Goal: Use online tool/utility: Utilize a website feature to perform a specific function

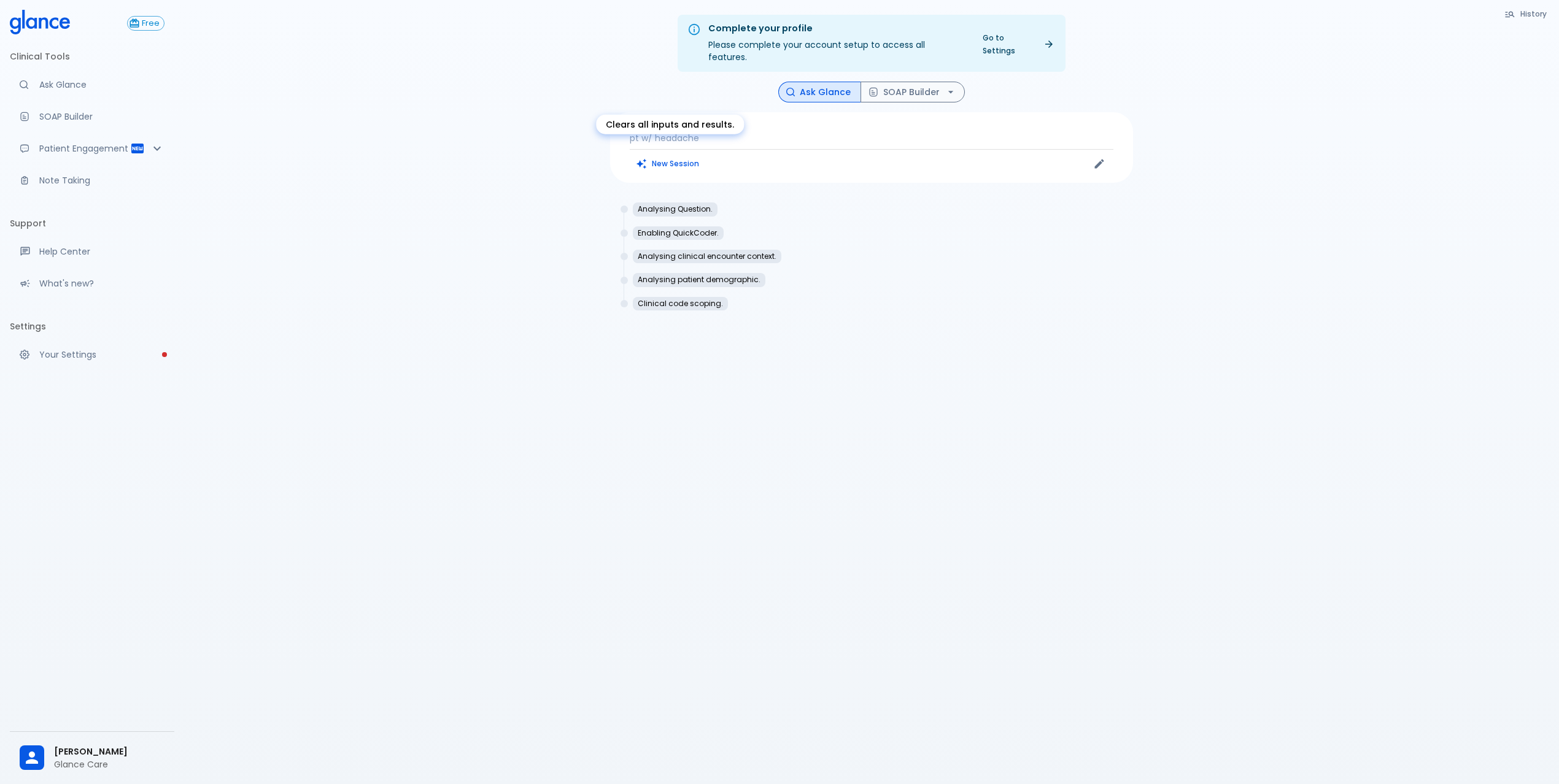
click at [684, 155] on button "New Session" at bounding box center [668, 163] width 77 height 18
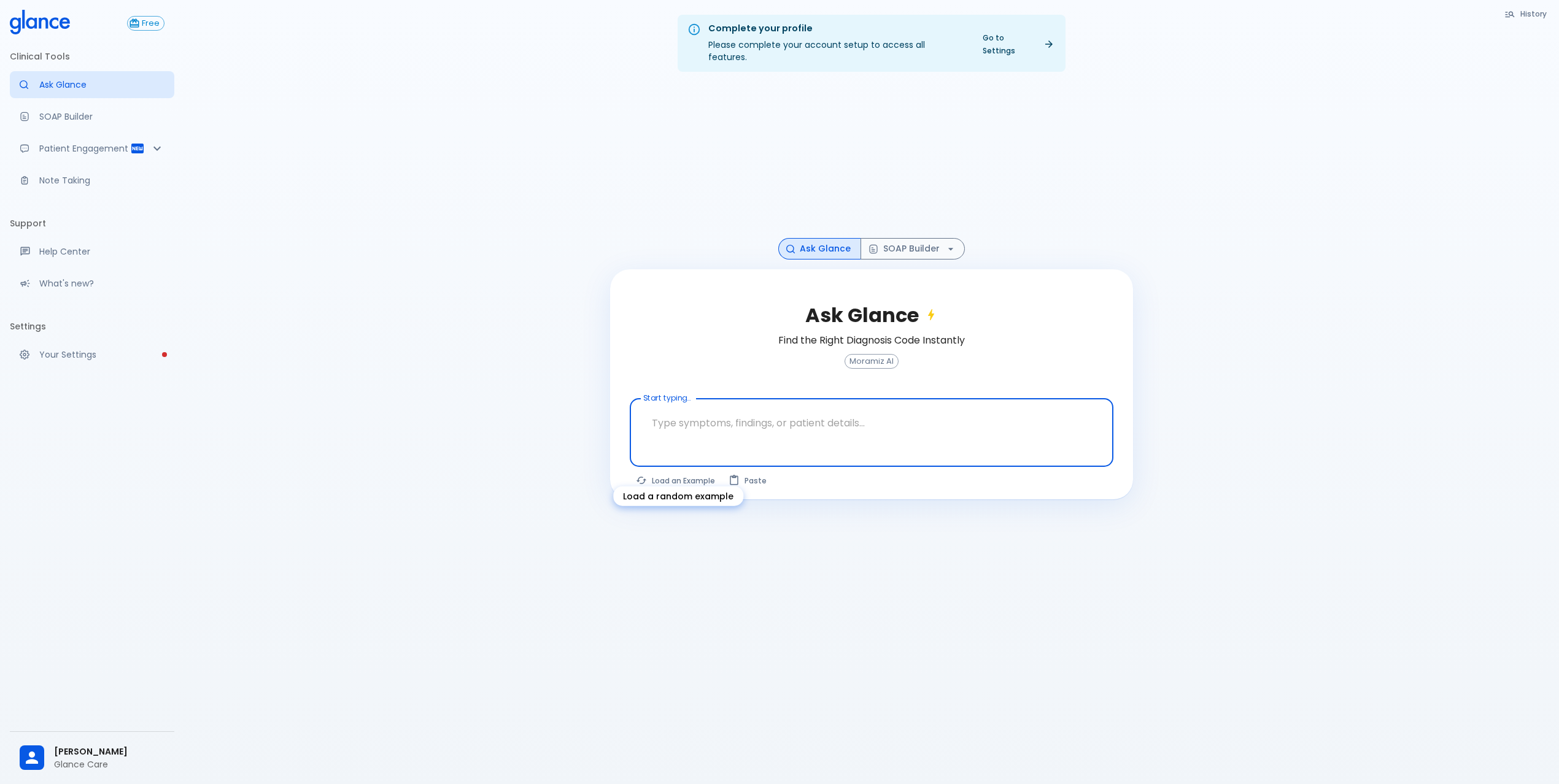
click at [666, 472] on button "Load an Example" at bounding box center [676, 481] width 93 height 18
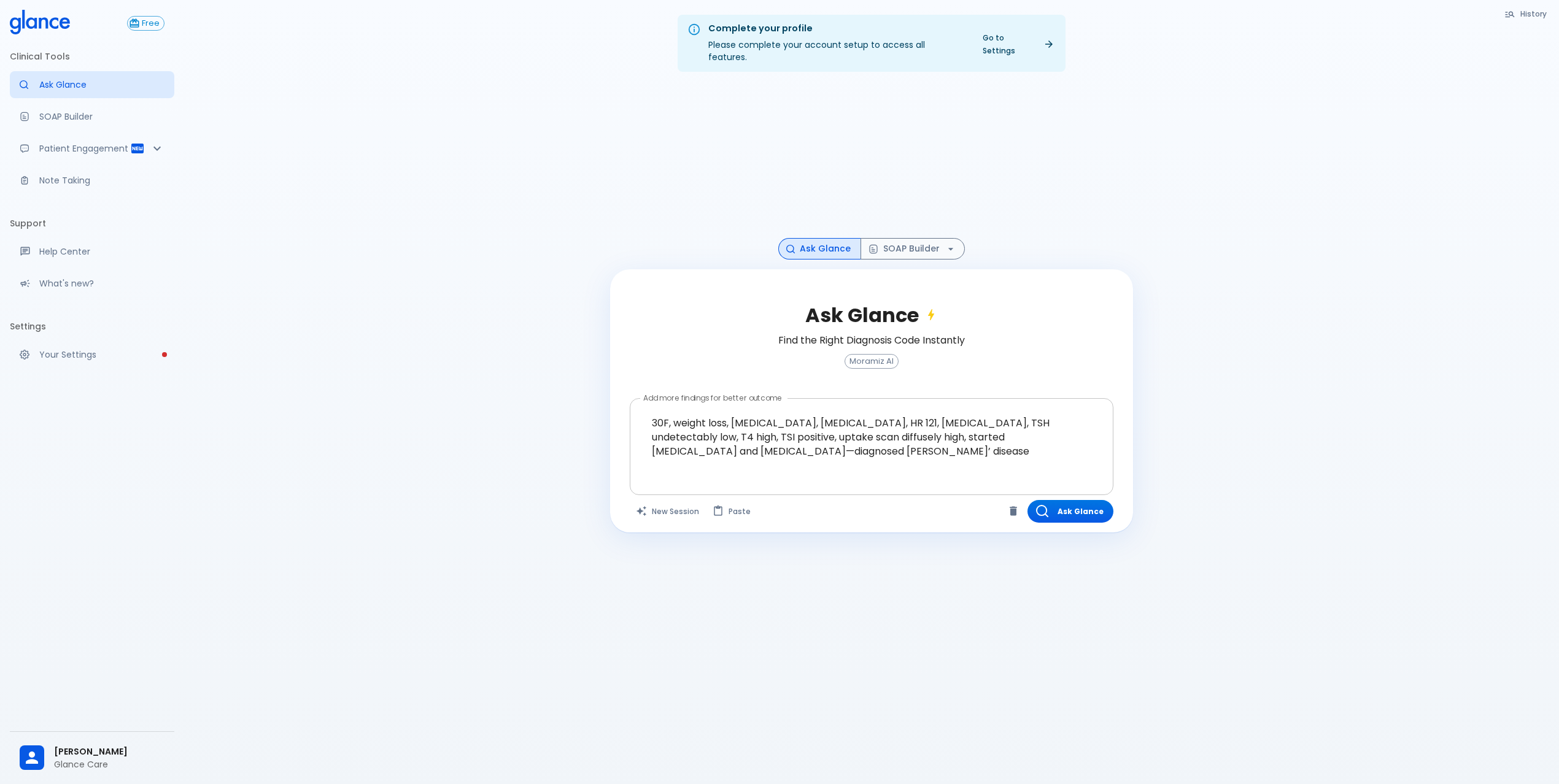
click at [816, 447] on textarea "30F, weight loss, [MEDICAL_DATA], [MEDICAL_DATA], HR 121, [MEDICAL_DATA], TSH u…" at bounding box center [871, 437] width 467 height 67
click at [894, 411] on textarea "30F, weight loss, [MEDICAL_DATA], [MEDICAL_DATA], HR 121, [MEDICAL_DATA], TSH u…" at bounding box center [871, 437] width 467 height 67
drag, startPoint x: 883, startPoint y: 410, endPoint x: 1076, endPoint y: 471, distance: 202.4
click at [1076, 469] on div "30F, weight loss, [MEDICAL_DATA], [MEDICAL_DATA], HR 121, [MEDICAL_DATA], TSH u…" at bounding box center [871, 447] width 484 height 97
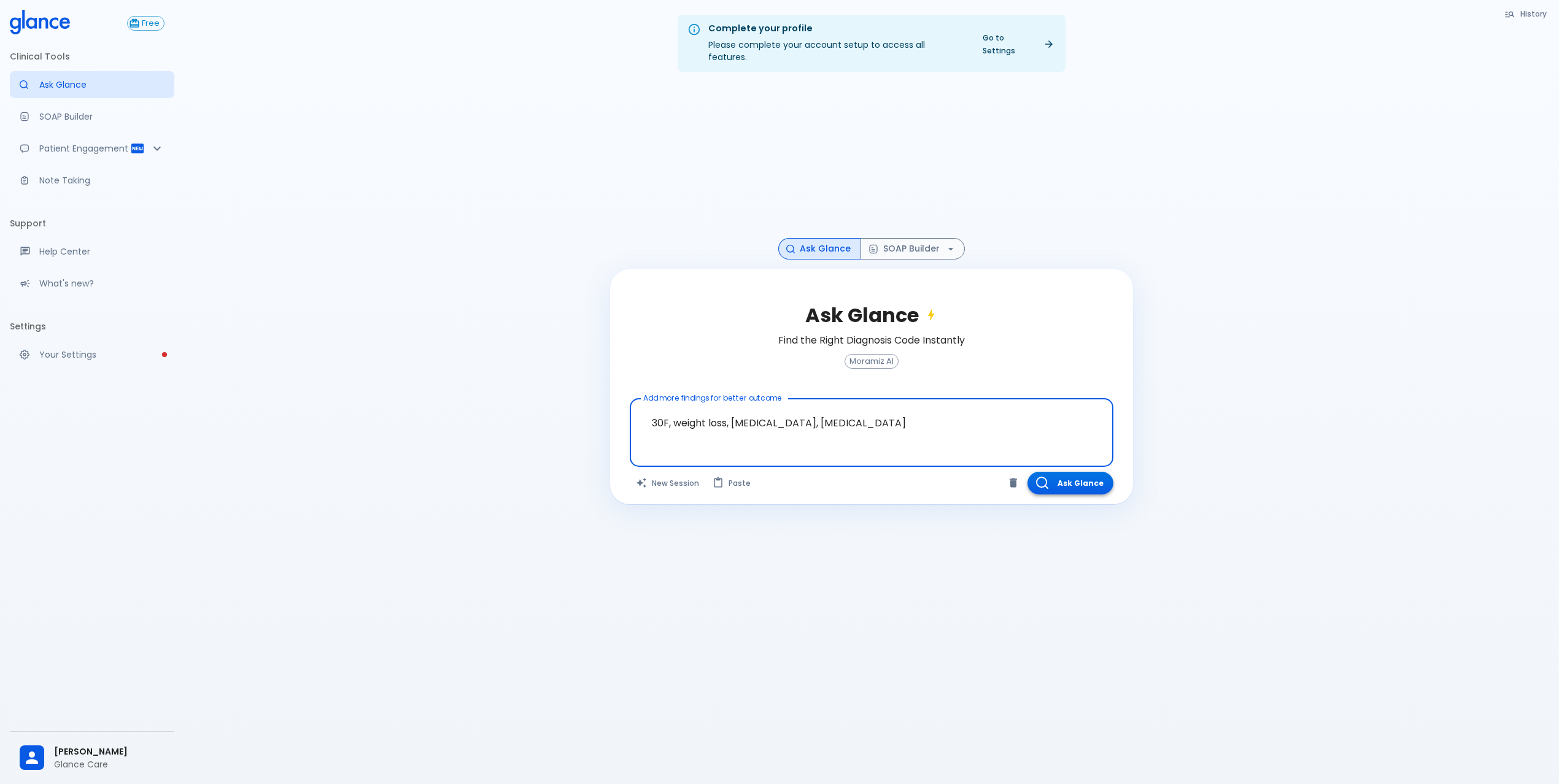
type textarea "30F, weight loss, [MEDICAL_DATA], [MEDICAL_DATA]"
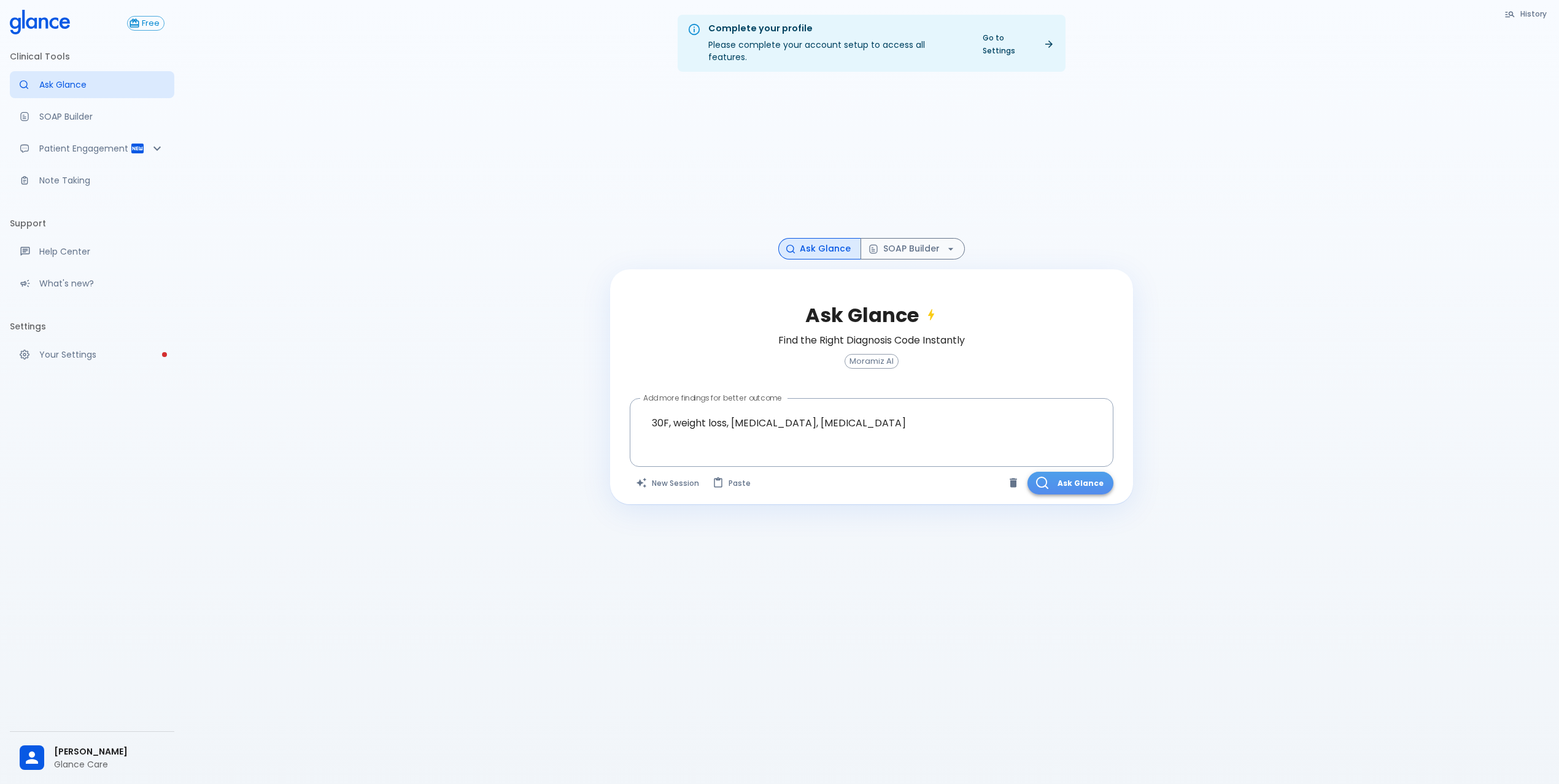
click at [1087, 475] on button "Ask Glance" at bounding box center [1071, 483] width 86 height 23
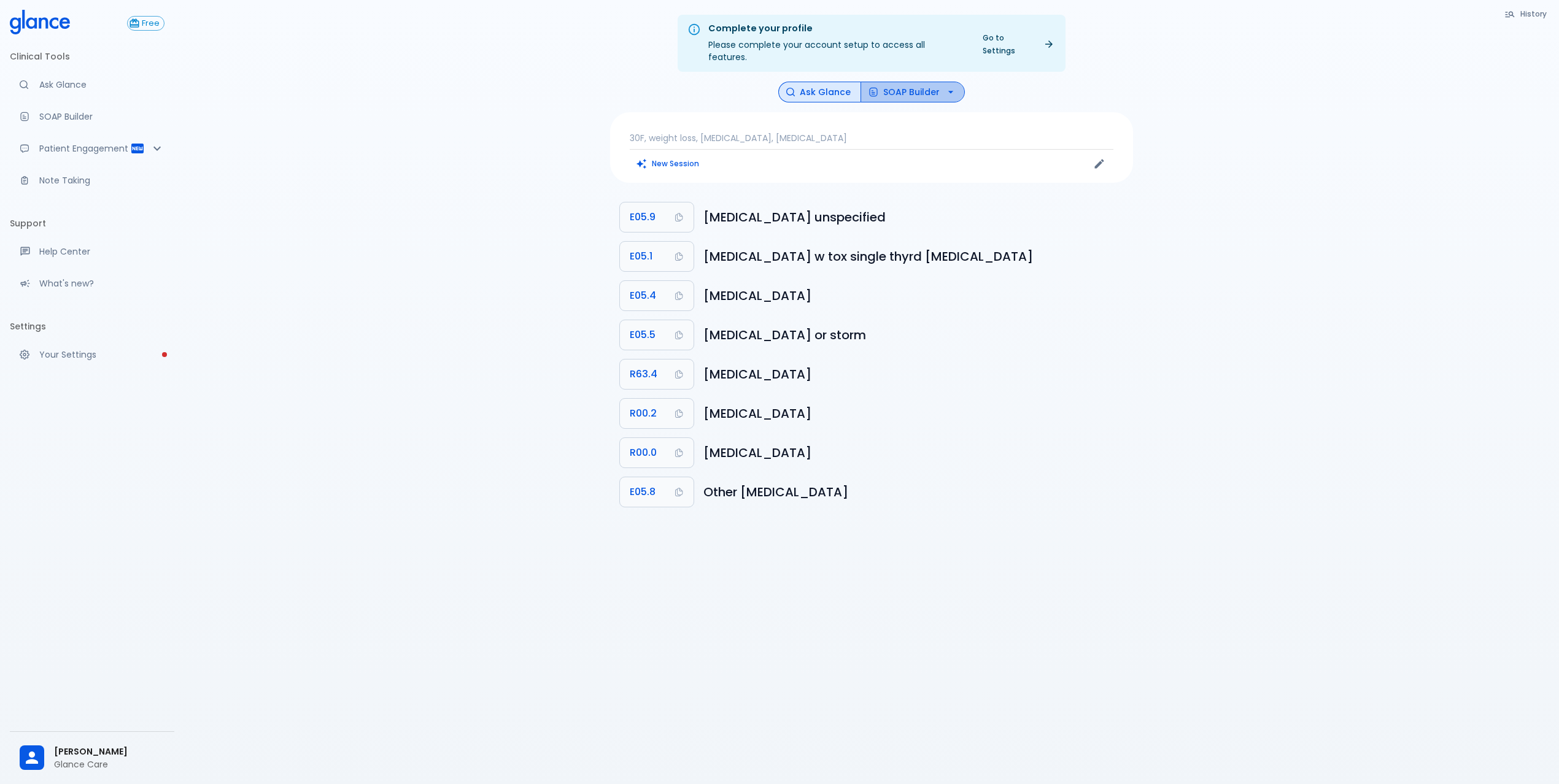
click at [917, 86] on button "SOAP Builder" at bounding box center [913, 92] width 104 height 22
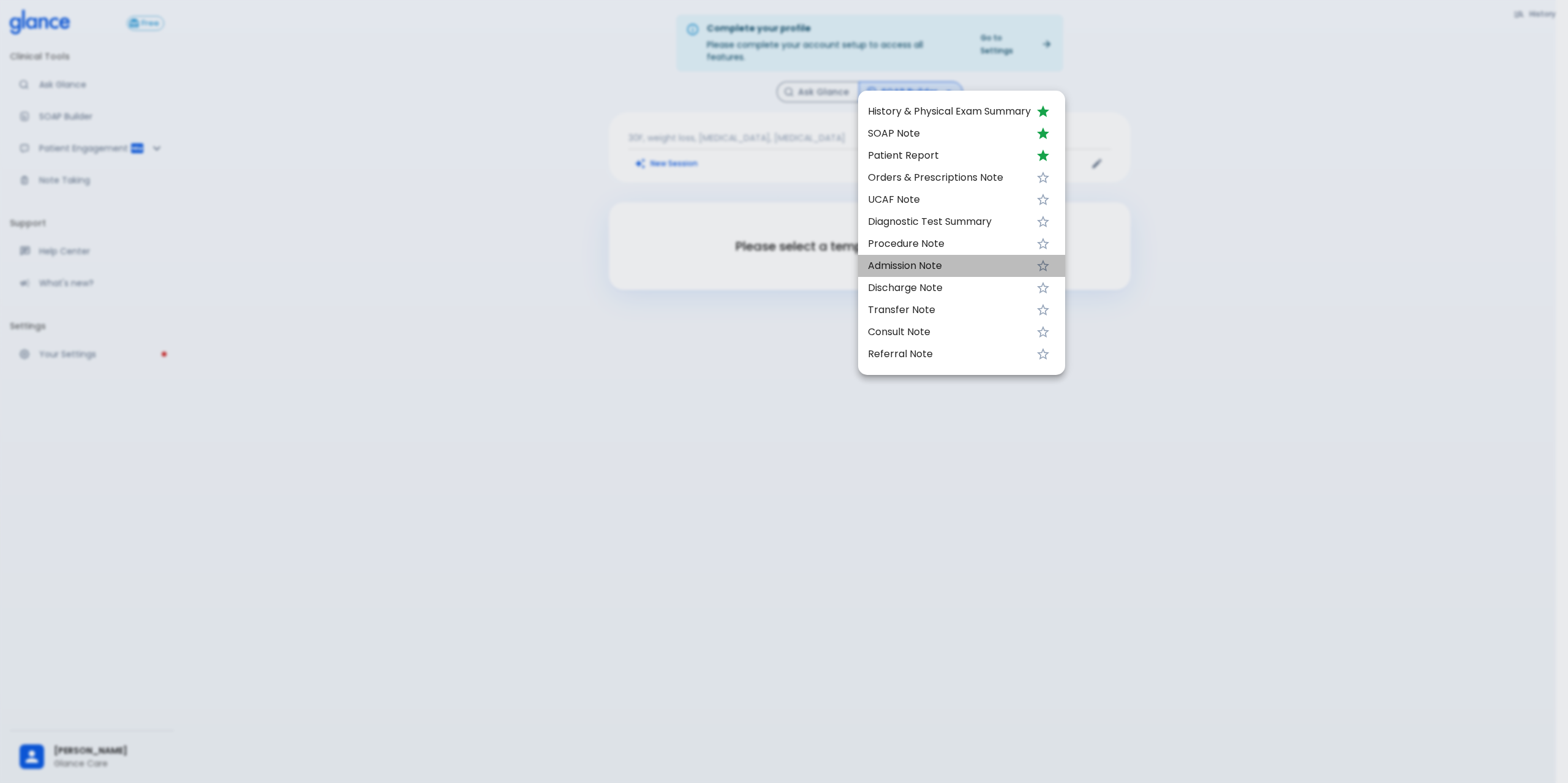
click at [969, 258] on span "Admission Note" at bounding box center [949, 266] width 163 height 15
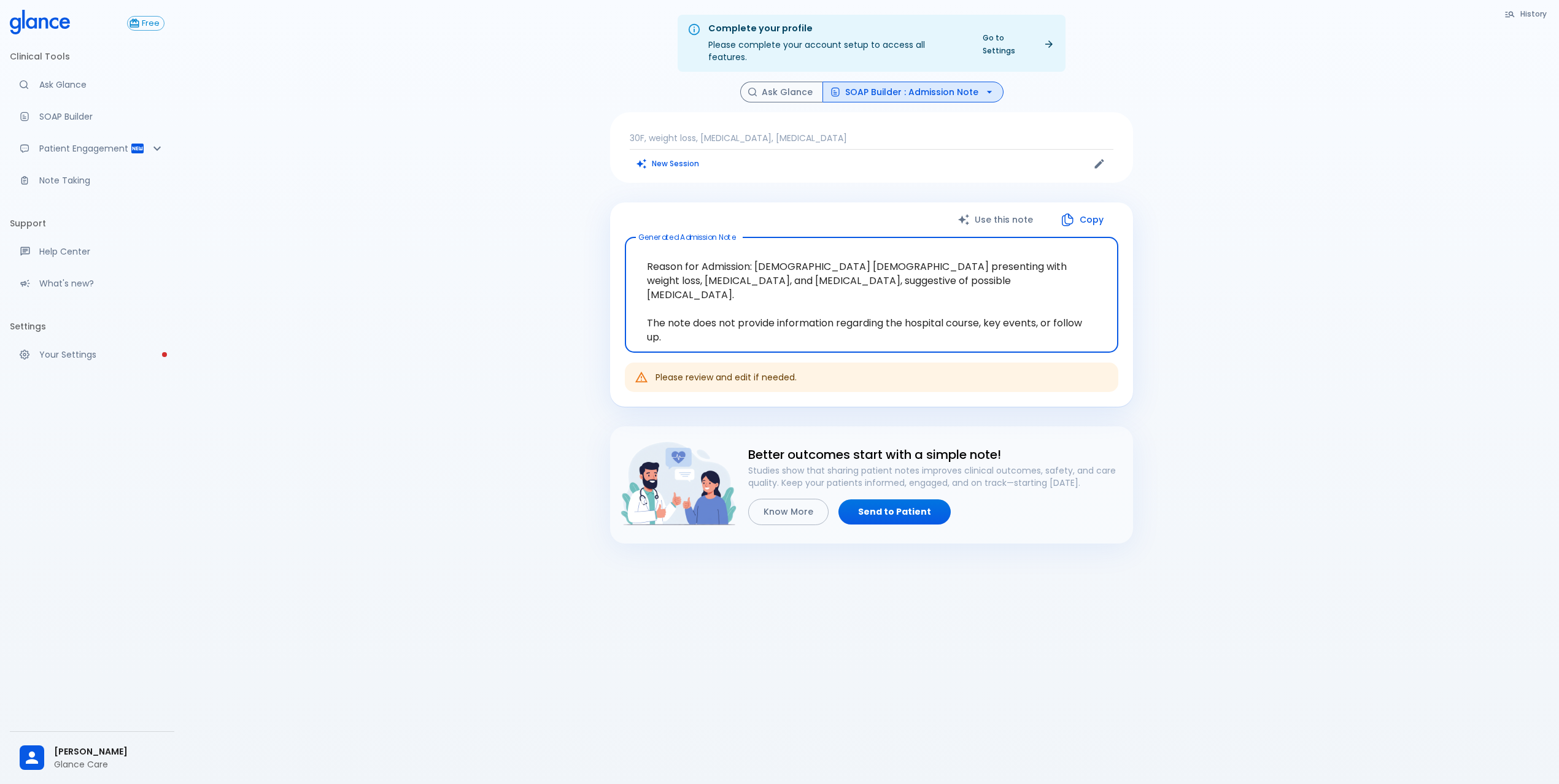
click at [937, 82] on button "SOAP Builder : Admission Note" at bounding box center [913, 92] width 181 height 22
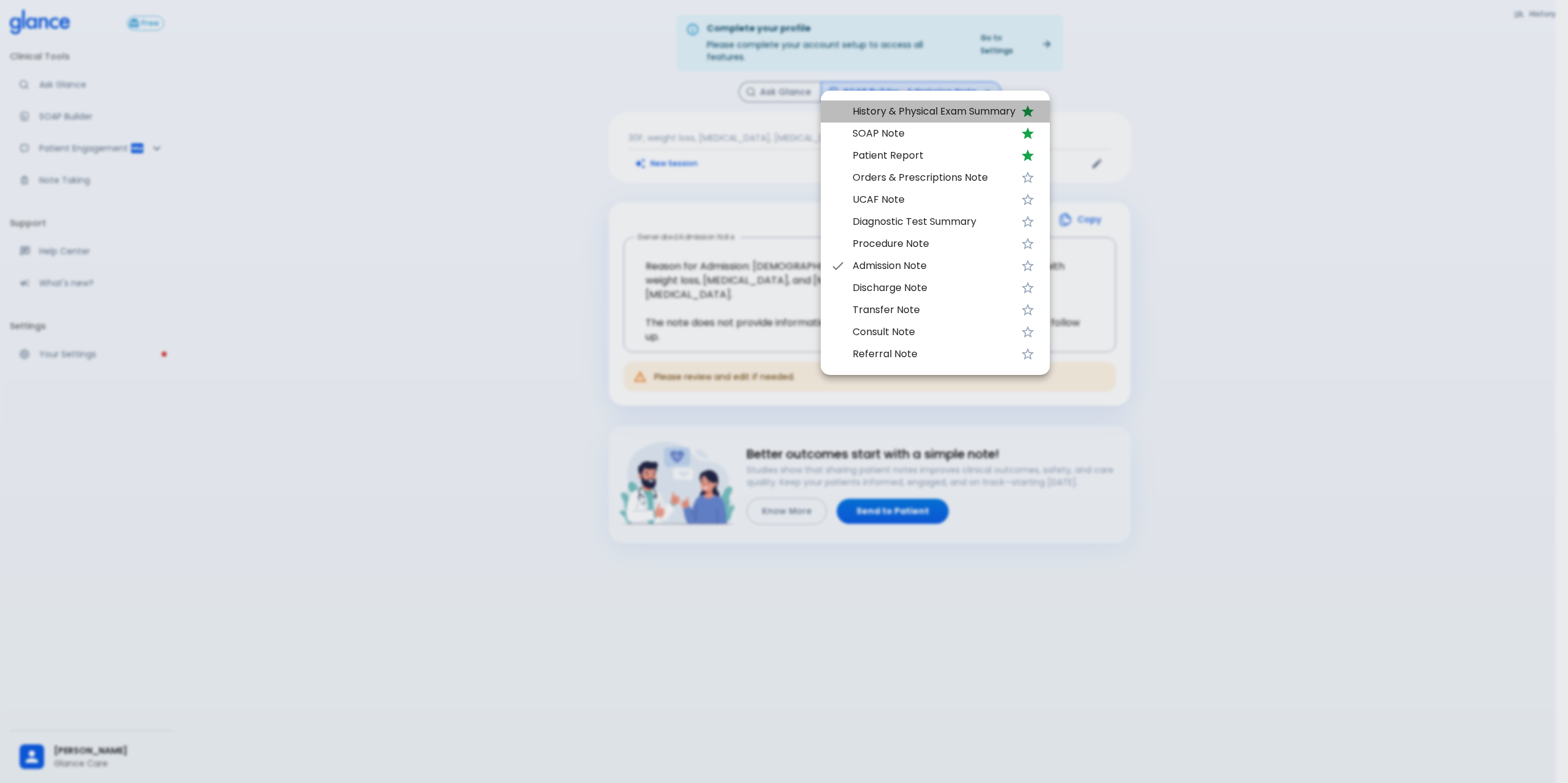
click at [949, 116] on span "History & Physical Exam Summary" at bounding box center [934, 112] width 163 height 15
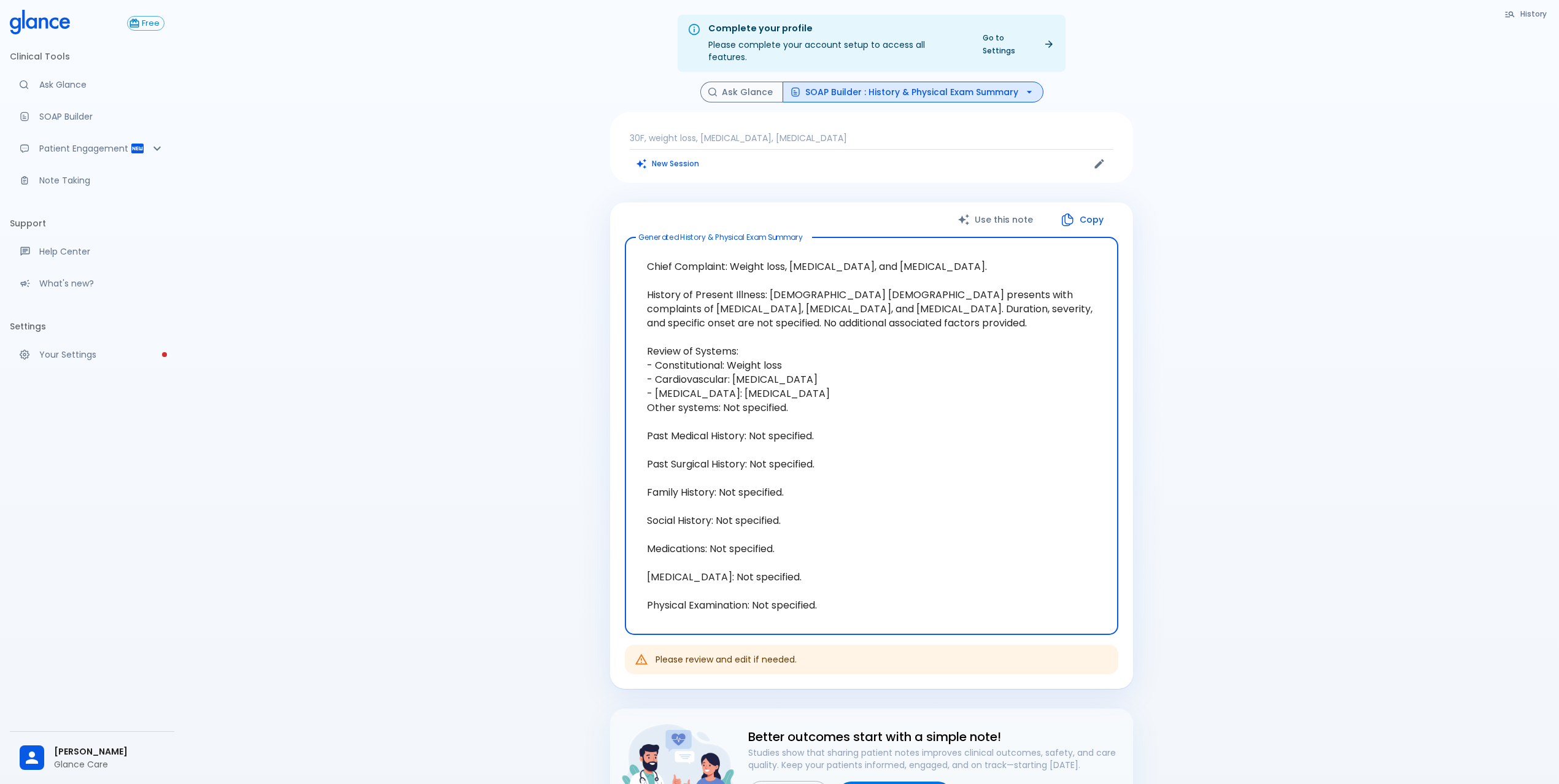
click at [978, 84] on button "SOAP Builder : History & Physical Exam Summary" at bounding box center [912, 92] width 261 height 22
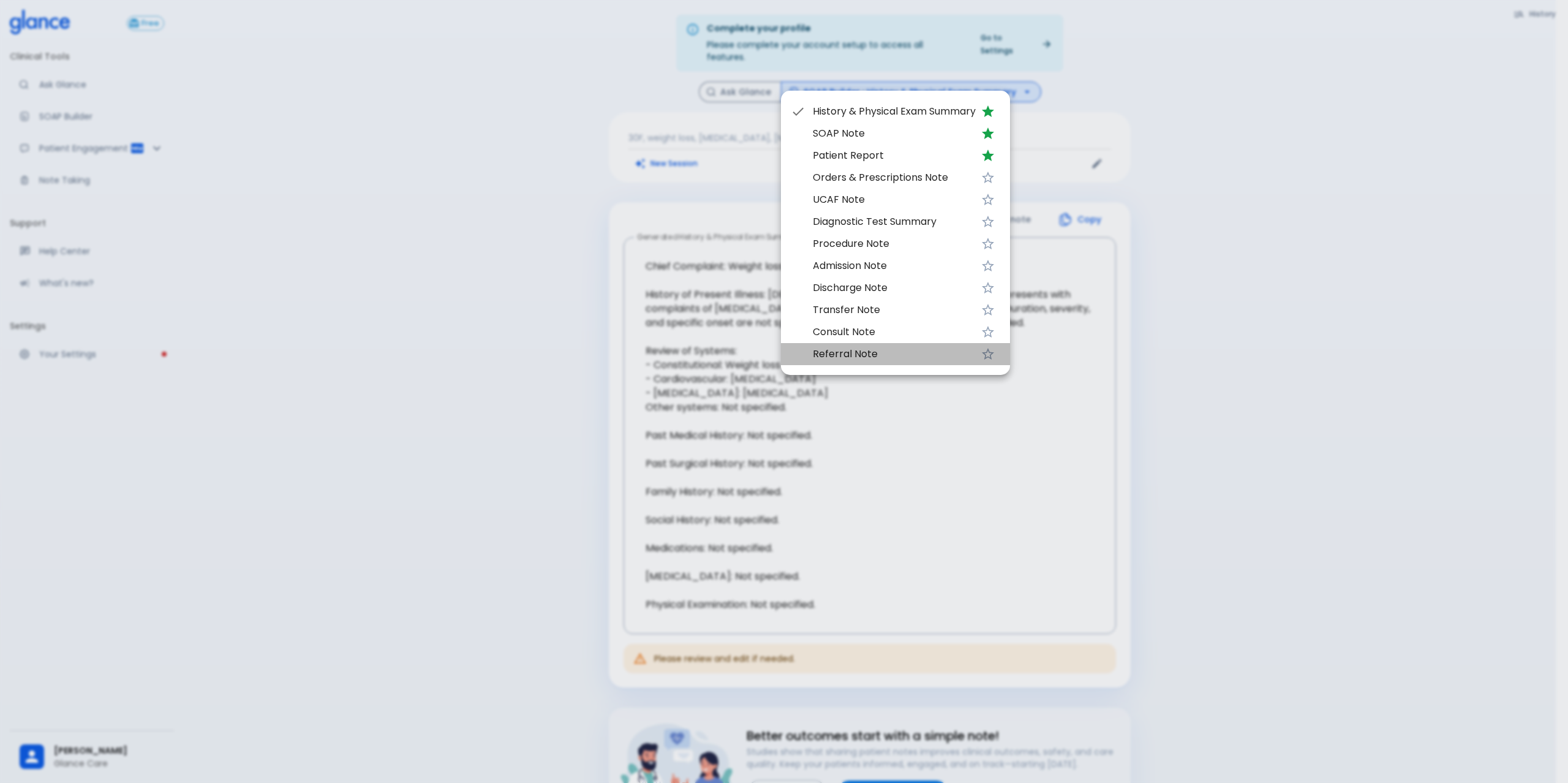
click at [896, 356] on span "Referral Note" at bounding box center [894, 354] width 163 height 15
